Goal: Information Seeking & Learning: Learn about a topic

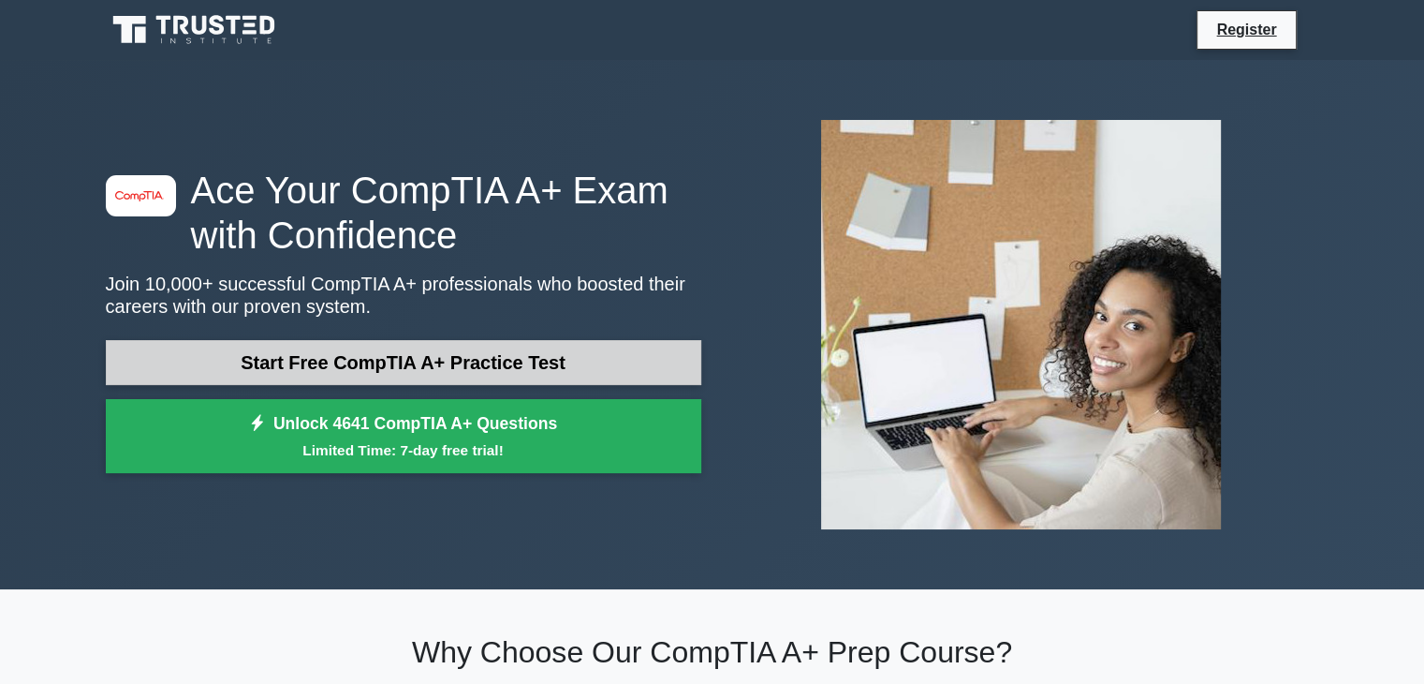
click at [504, 345] on link "Start Free CompTIA A+ Practice Test" at bounding box center [404, 362] width 596 height 45
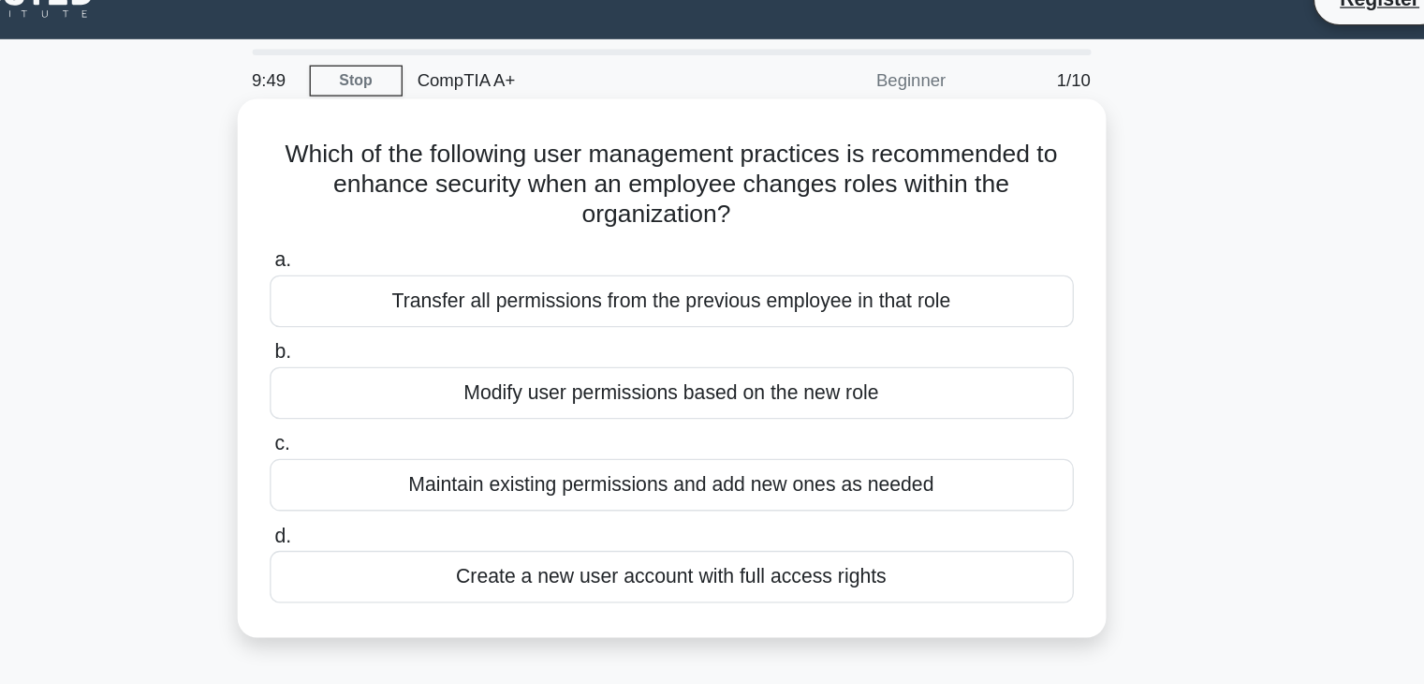
click at [636, 260] on div "Transfer all permissions from the previous employee in that role" at bounding box center [712, 257] width 607 height 39
click at [409, 233] on input "a. Transfer all permissions from the previous employee in that role" at bounding box center [409, 227] width 0 height 12
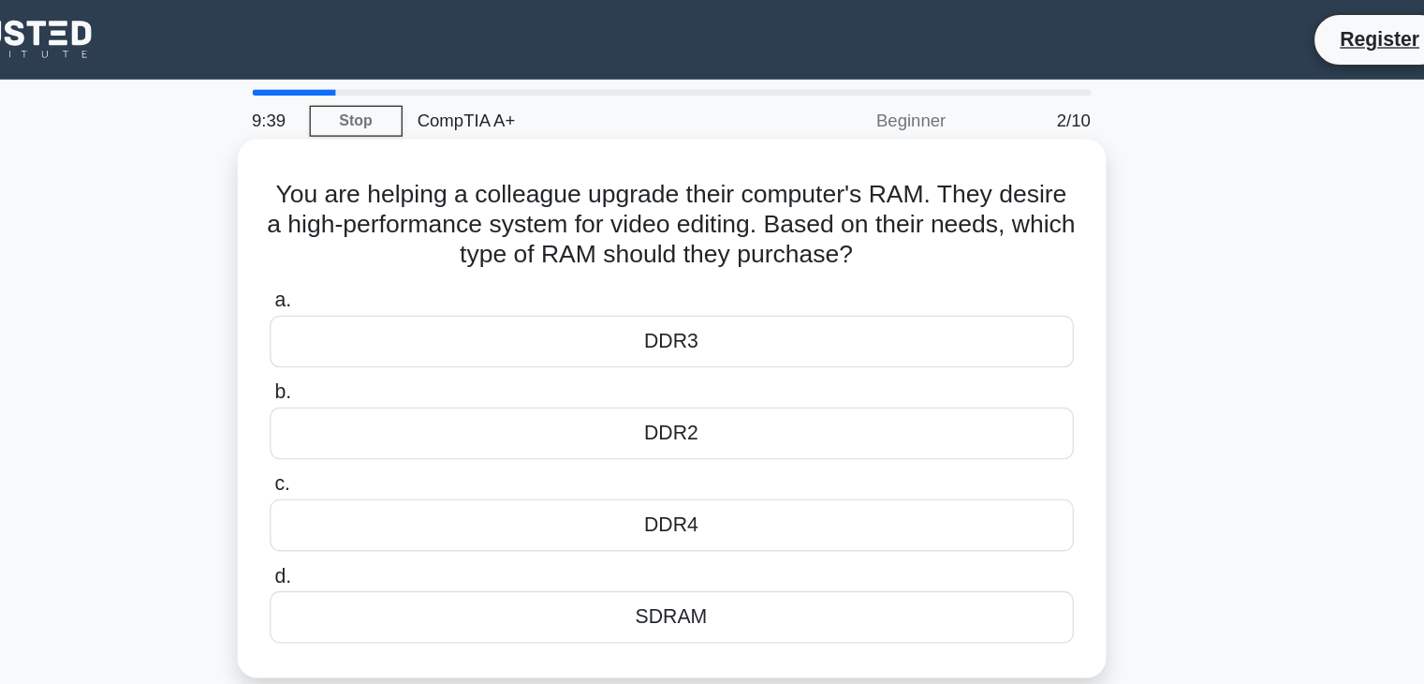
click at [722, 396] on div "DDR4" at bounding box center [712, 395] width 607 height 39
click at [409, 372] on input "c. DDR4" at bounding box center [409, 366] width 0 height 12
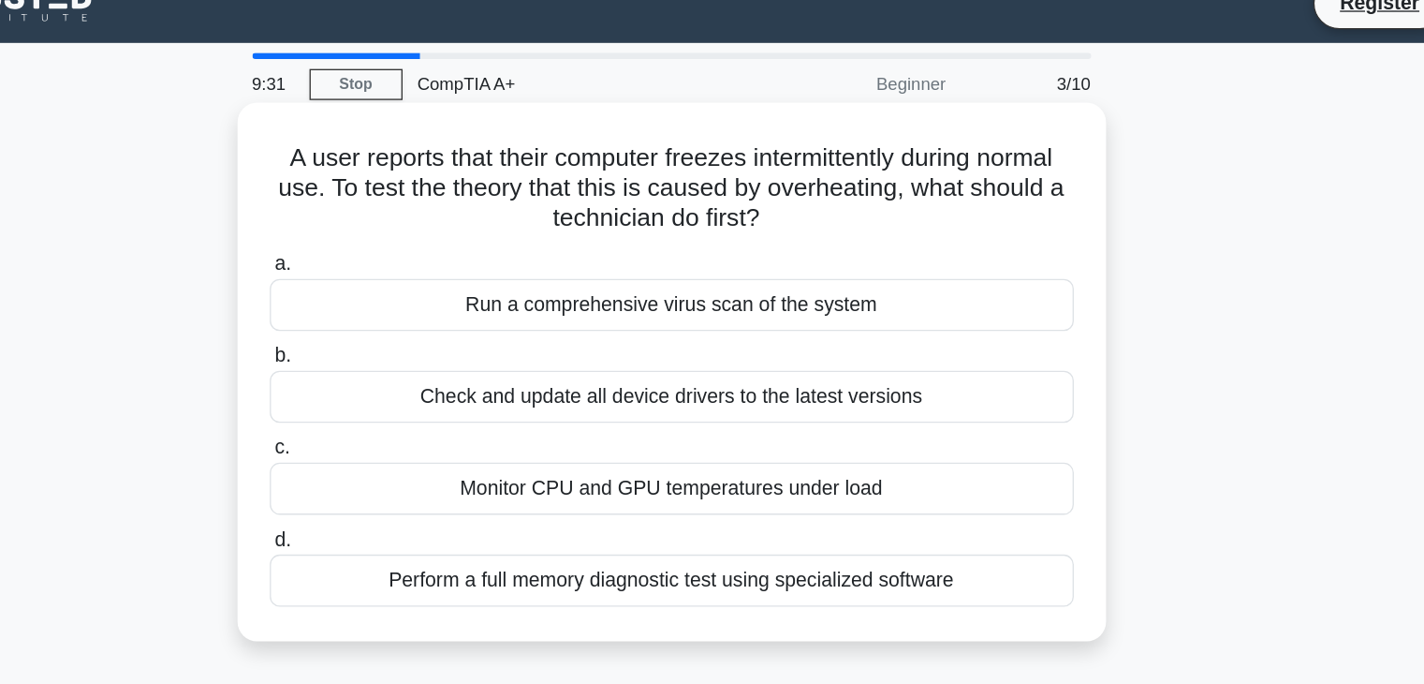
click at [715, 400] on div "Monitor CPU and GPU temperatures under load" at bounding box center [712, 395] width 607 height 39
click at [409, 372] on input "c. Monitor CPU and GPU temperatures under load" at bounding box center [409, 366] width 0 height 12
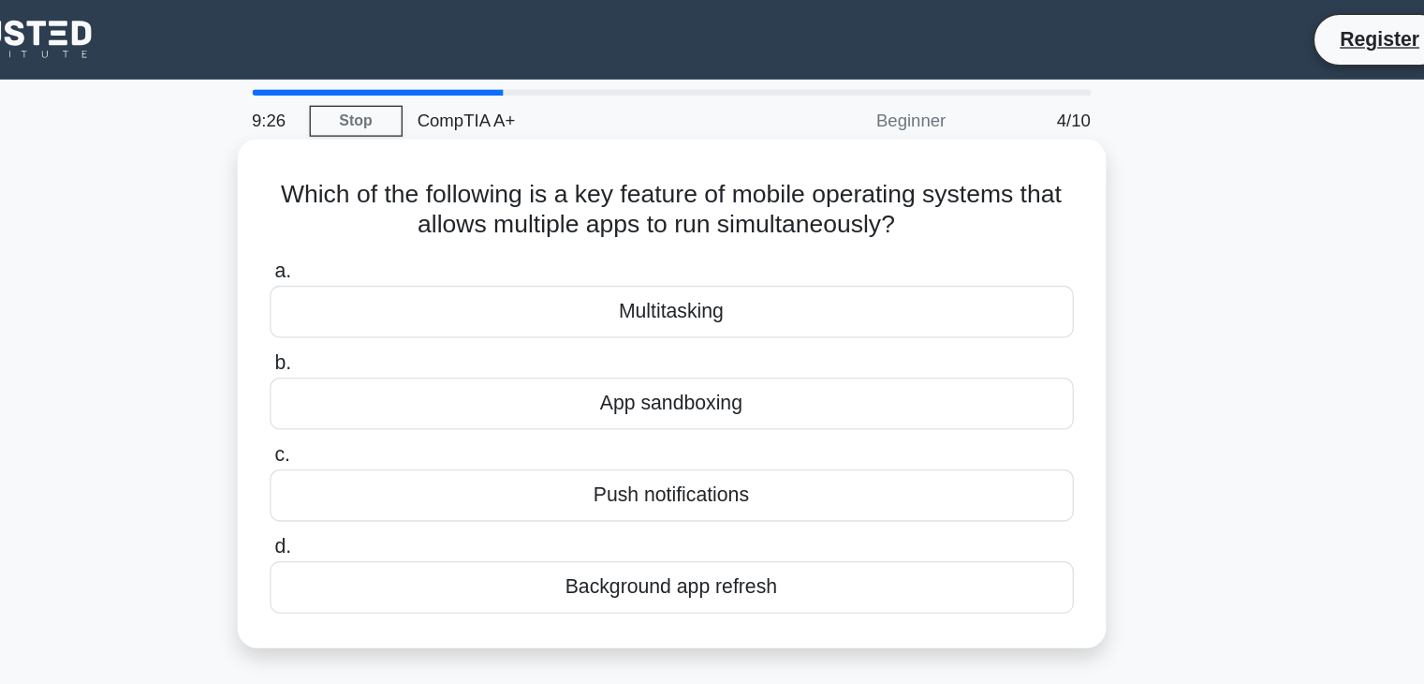
click at [694, 232] on div "Multitasking" at bounding box center [712, 234] width 607 height 39
click at [409, 211] on input "a. Multitasking" at bounding box center [409, 205] width 0 height 12
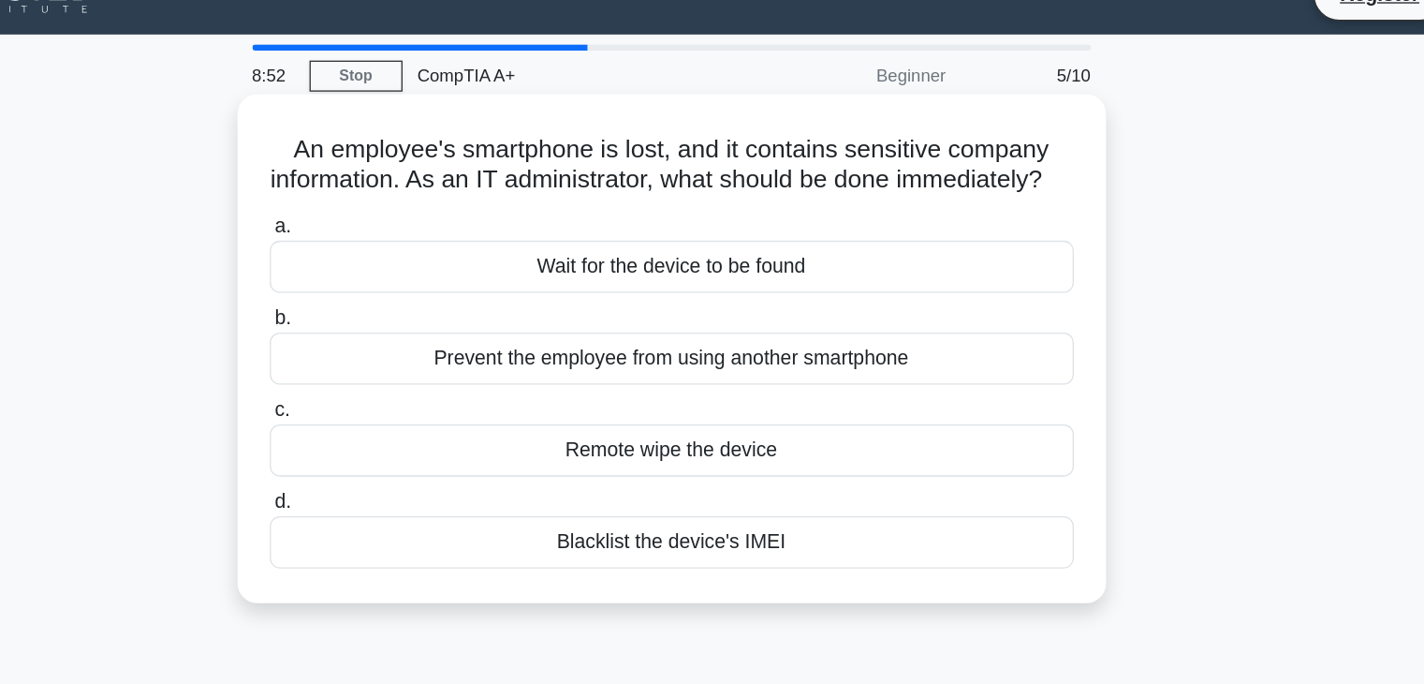
click at [771, 463] on div "Blacklist the device's IMEI" at bounding box center [712, 442] width 607 height 39
click at [409, 419] on input "d. Blacklist the device's IMEI" at bounding box center [409, 412] width 0 height 12
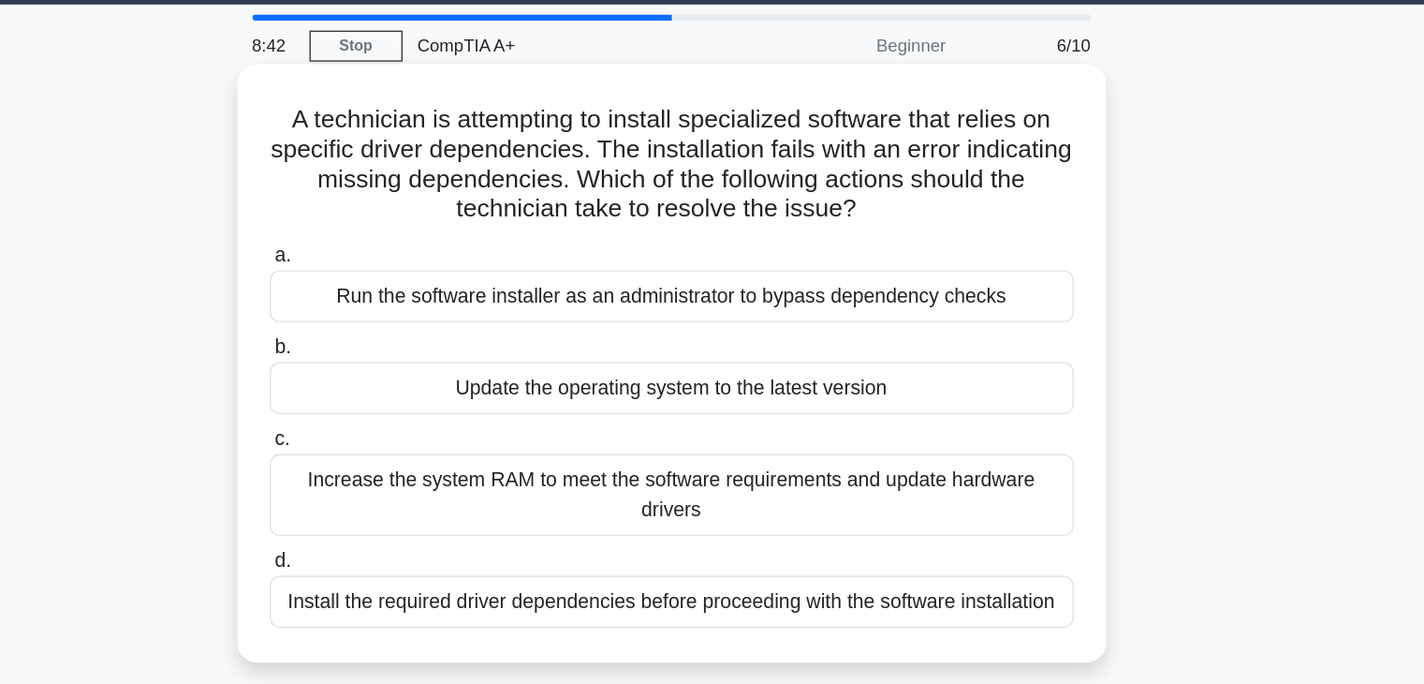
click at [766, 286] on div "Run the software installer as an administrator to bypass dependency checks" at bounding box center [712, 279] width 607 height 39
click at [409, 256] on input "a. Run the software installer as an administrator to bypass dependency checks" at bounding box center [409, 249] width 0 height 12
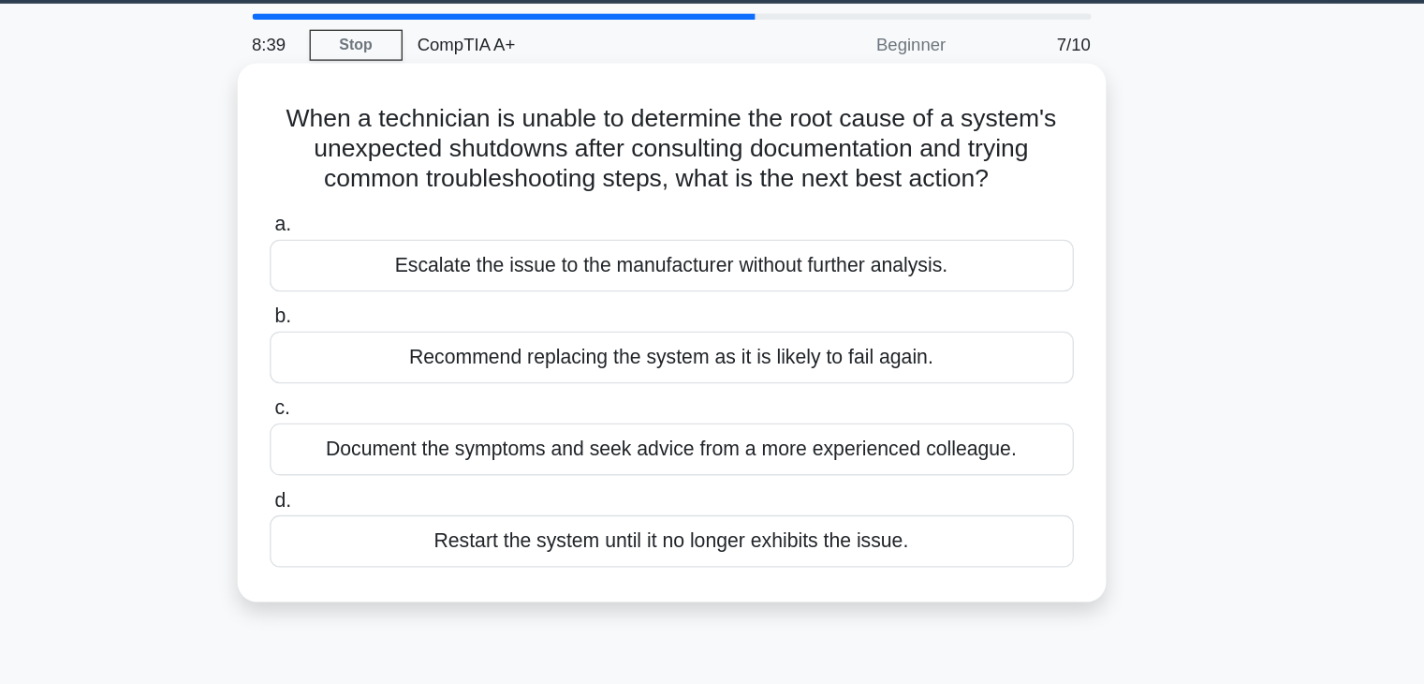
click at [792, 407] on div "Document the symptoms and seek advice from a more experienced colleague." at bounding box center [712, 395] width 607 height 39
click at [409, 372] on input "c. Document the symptoms and seek advice from a more experienced colleague." at bounding box center [409, 366] width 0 height 12
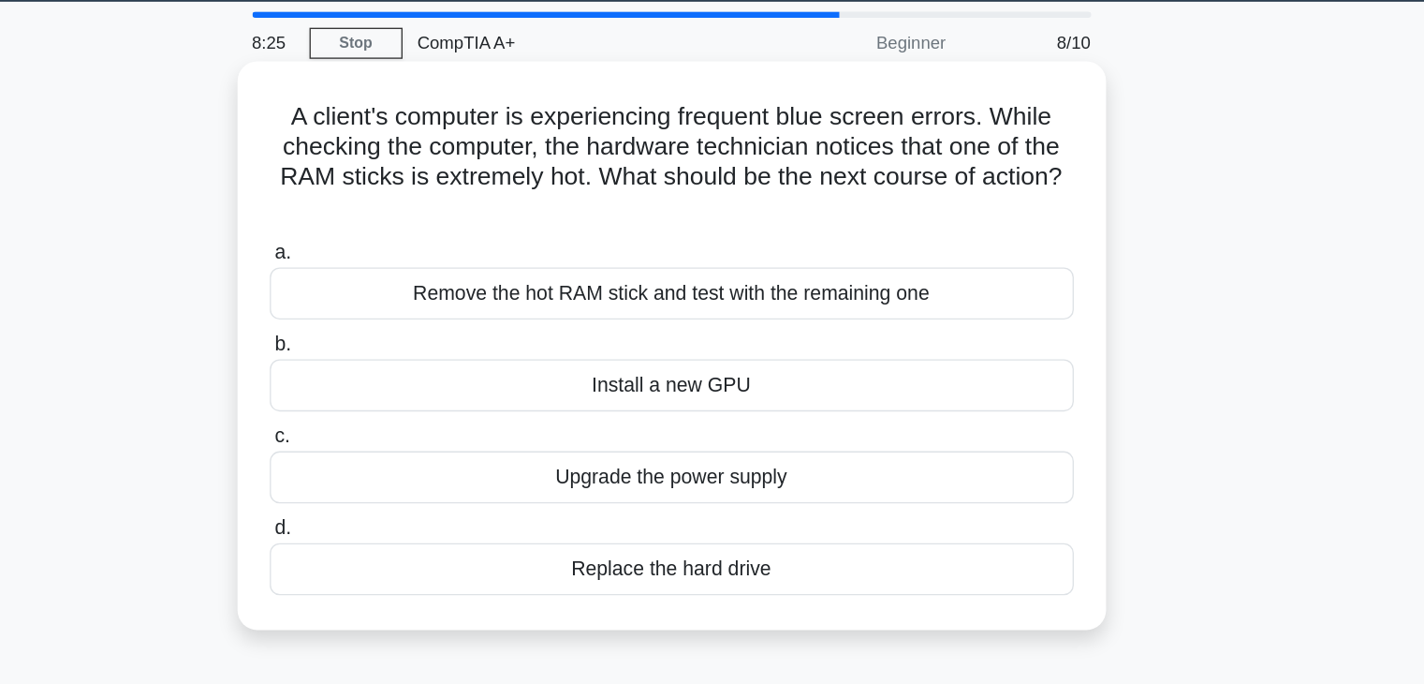
click at [890, 487] on div "Replace the hard drive" at bounding box center [712, 487] width 607 height 39
click at [409, 464] on input "d. Replace the hard drive" at bounding box center [409, 457] width 0 height 12
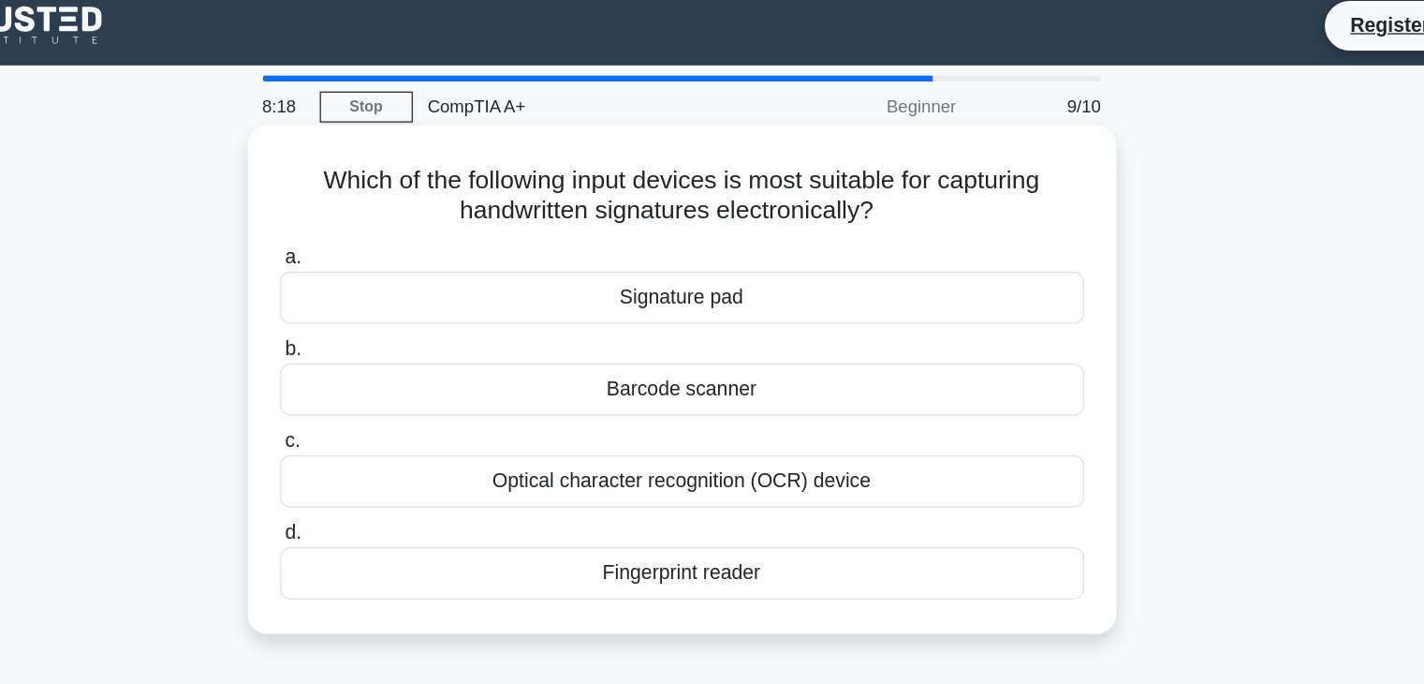
click at [758, 294] on div "Barcode scanner" at bounding box center [712, 304] width 607 height 39
click at [409, 280] on input "b. Barcode scanner" at bounding box center [409, 274] width 0 height 12
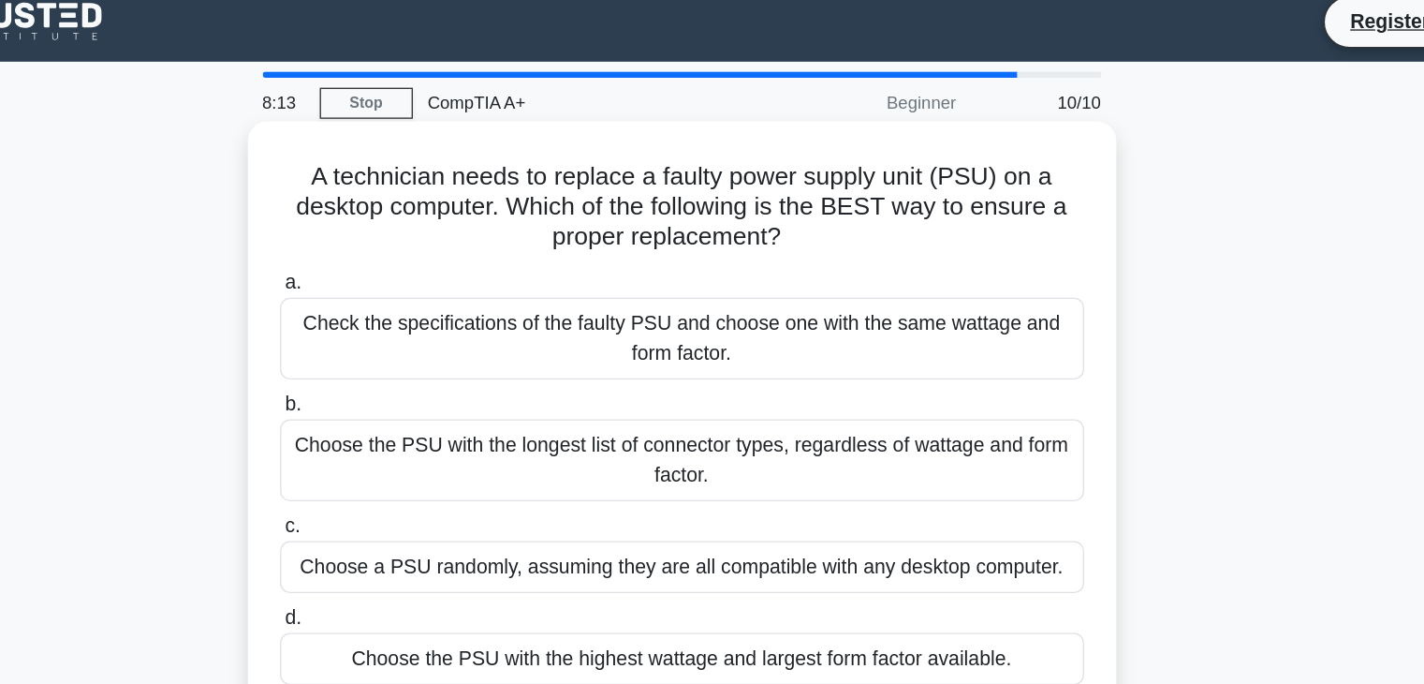
click at [797, 437] on div "Choose a PSU randomly, assuming they are all compatible with any desktop comput…" at bounding box center [712, 440] width 607 height 39
click at [409, 417] on input "c. Choose a PSU randomly, assuming they are all compatible with any desktop com…" at bounding box center [409, 411] width 0 height 12
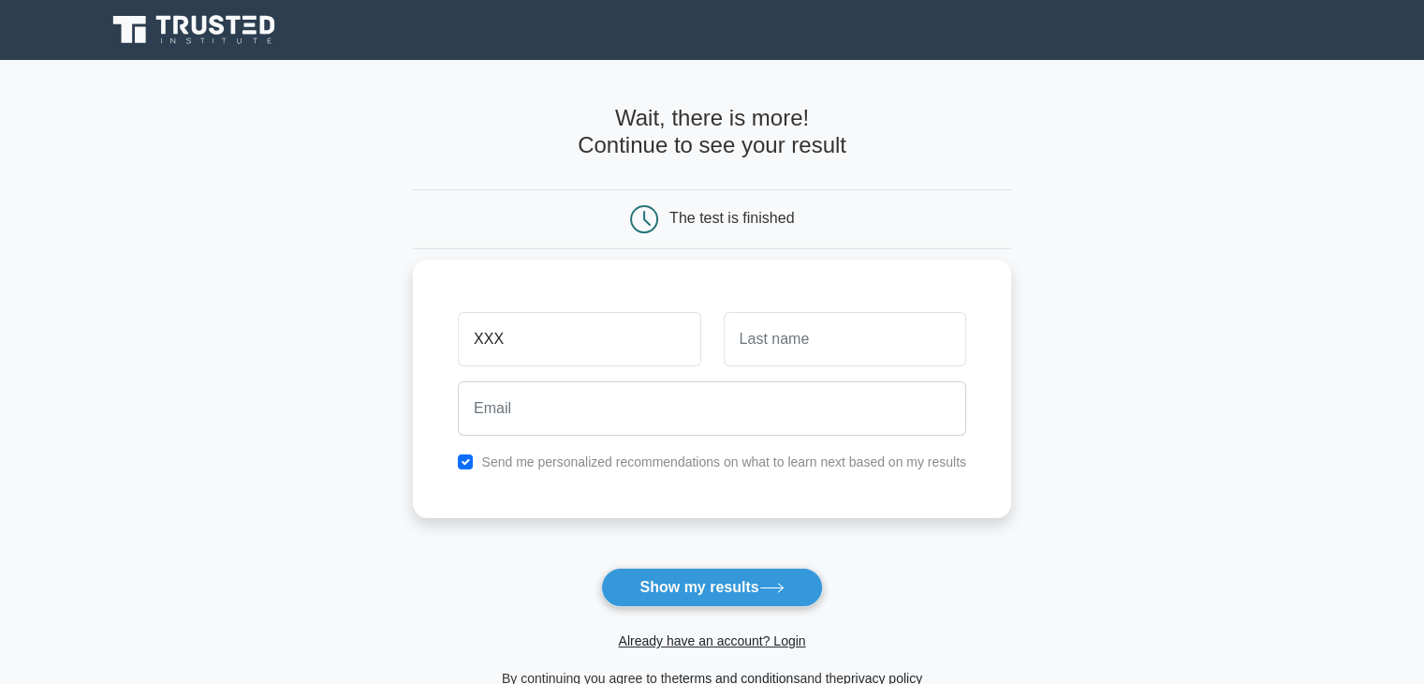
type input "XXX"
click at [756, 358] on input "text" at bounding box center [845, 339] width 243 height 54
type input "XXX"
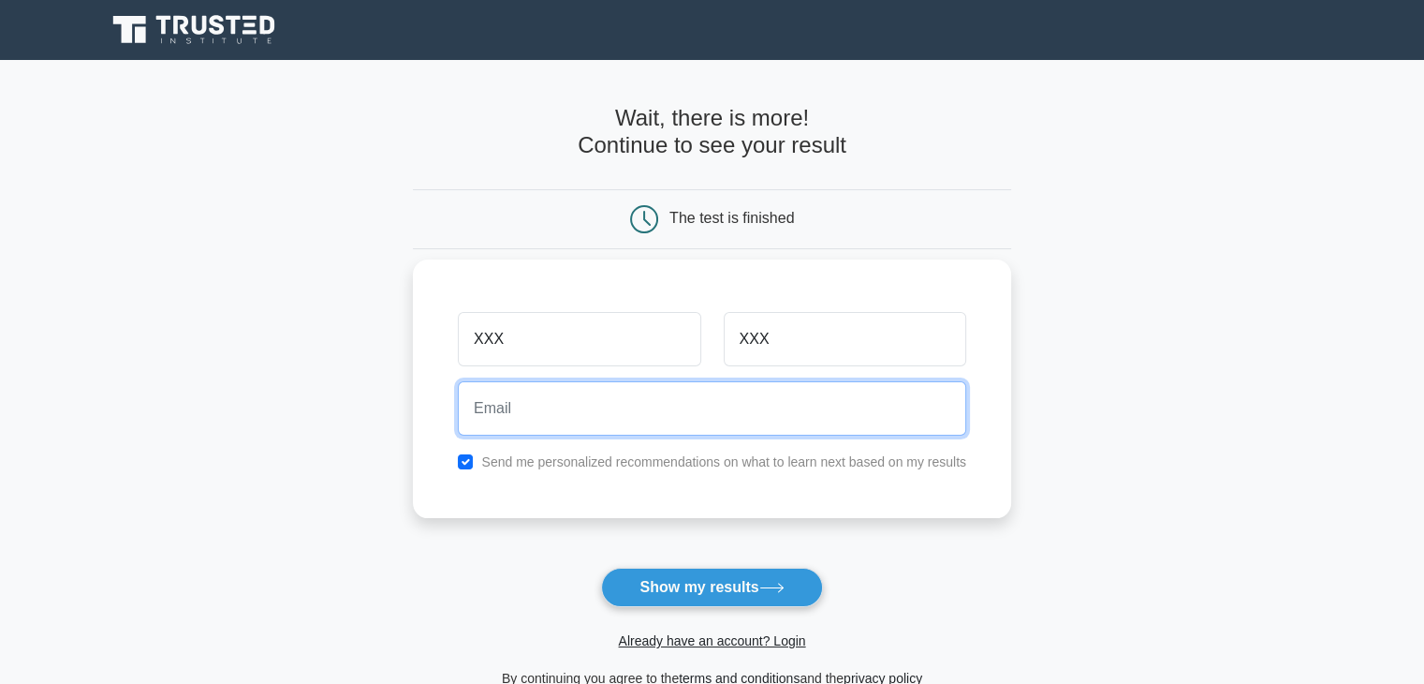
click at [716, 398] on input "email" at bounding box center [712, 408] width 508 height 54
click at [526, 406] on input "email" at bounding box center [712, 408] width 508 height 54
paste input "yecer68490@cspaus.com"
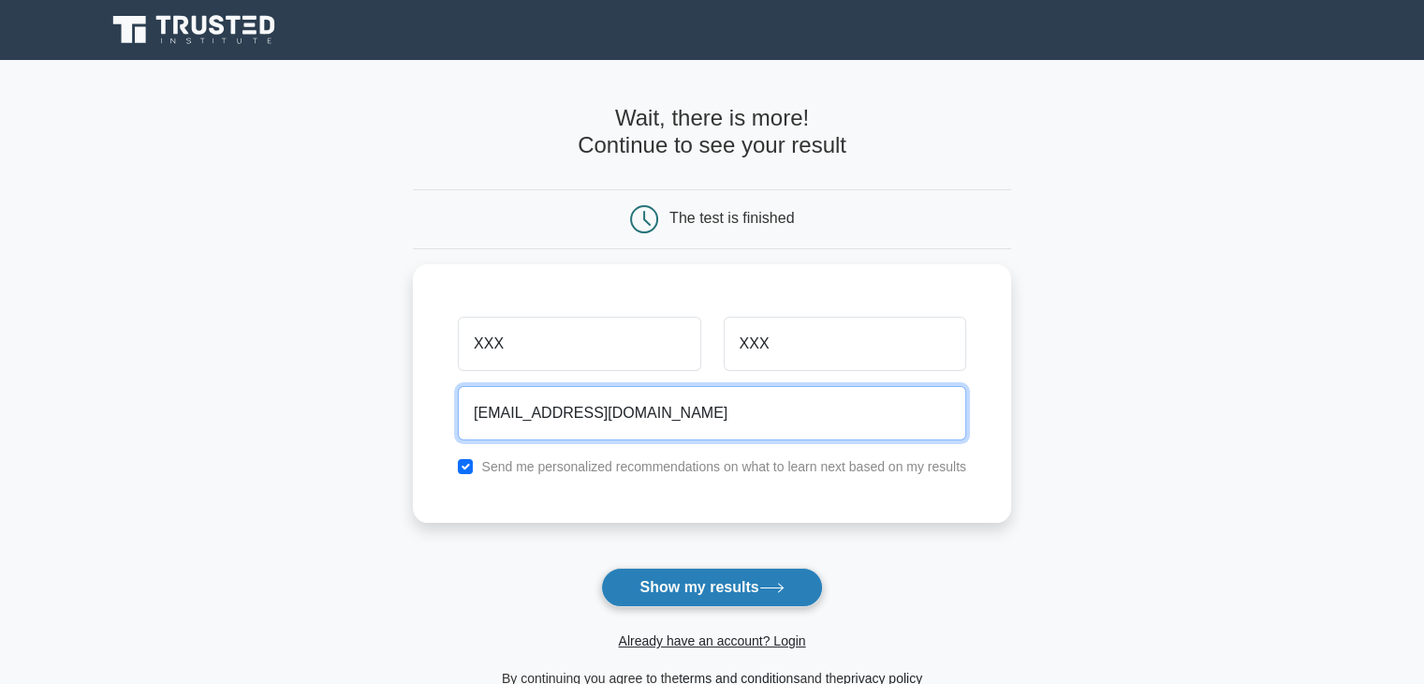
type input "yecer68490@cspaus.com"
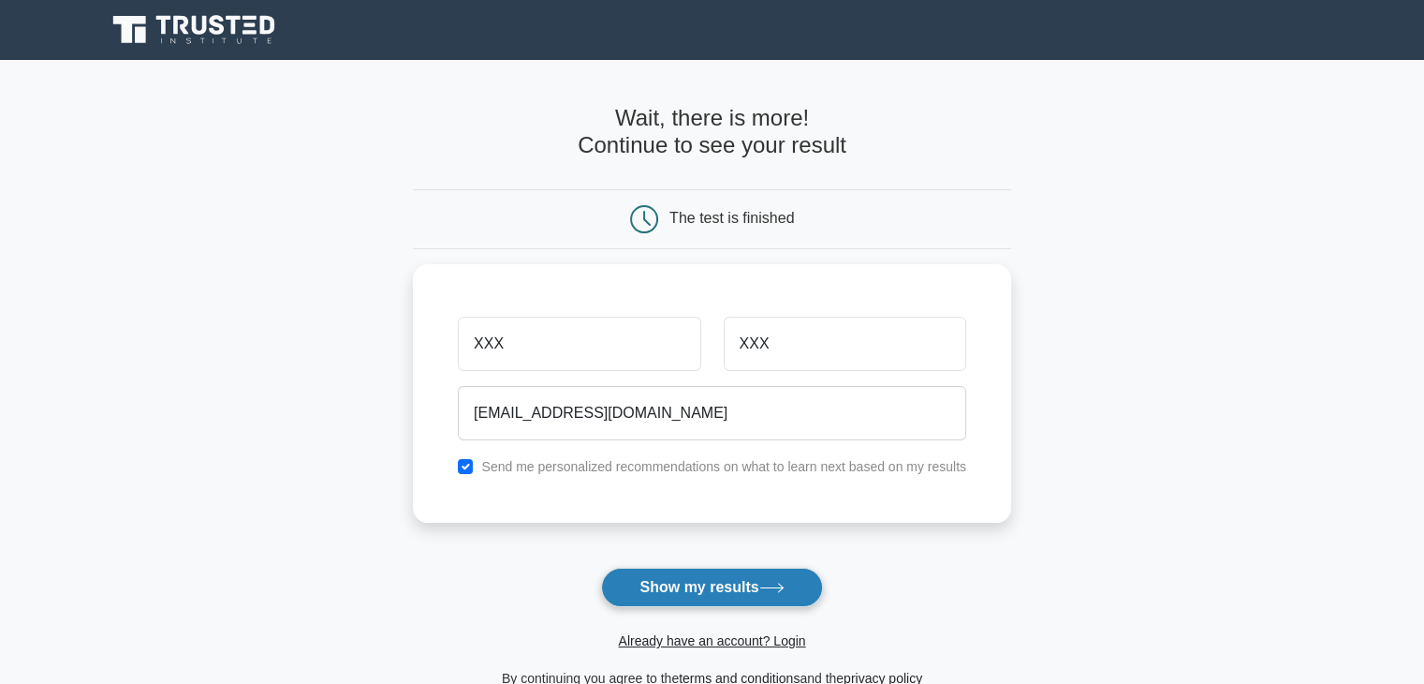
click at [757, 567] on button "Show my results" at bounding box center [711, 586] width 221 height 39
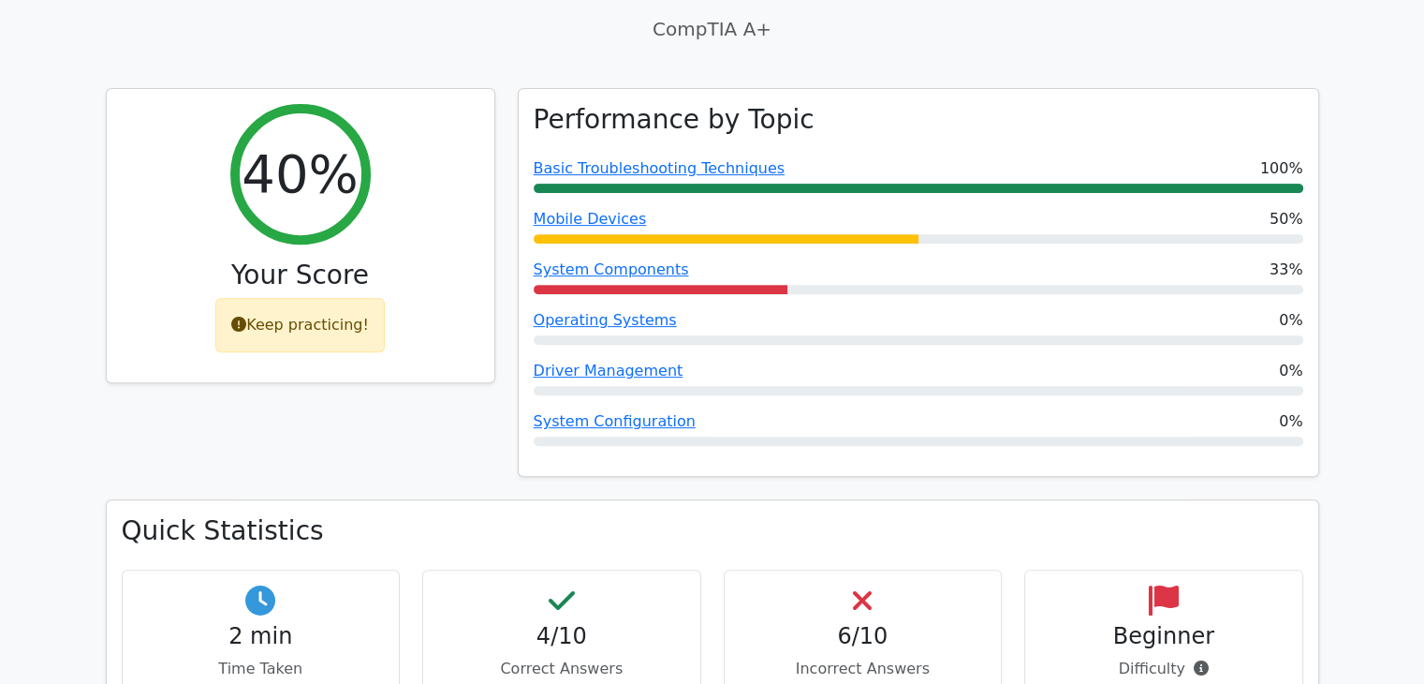
scroll to position [660, 0]
